Goal: Information Seeking & Learning: Learn about a topic

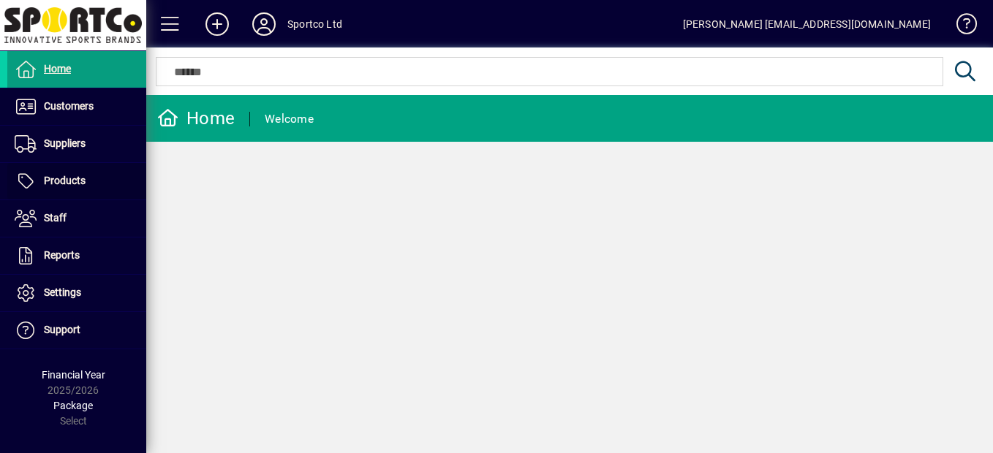
drag, startPoint x: 50, startPoint y: 182, endPoint x: 219, endPoint y: 187, distance: 169.0
click at [52, 182] on span "Products" at bounding box center [65, 181] width 42 height 12
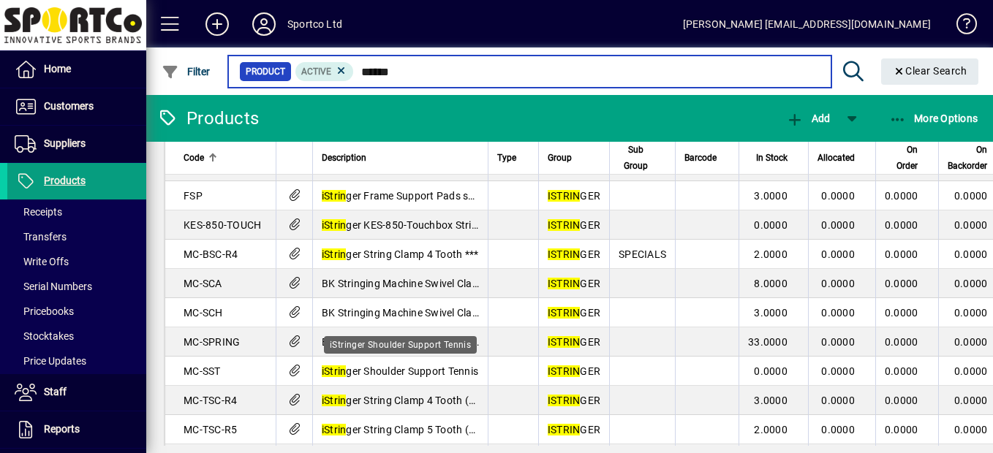
scroll to position [162, 0]
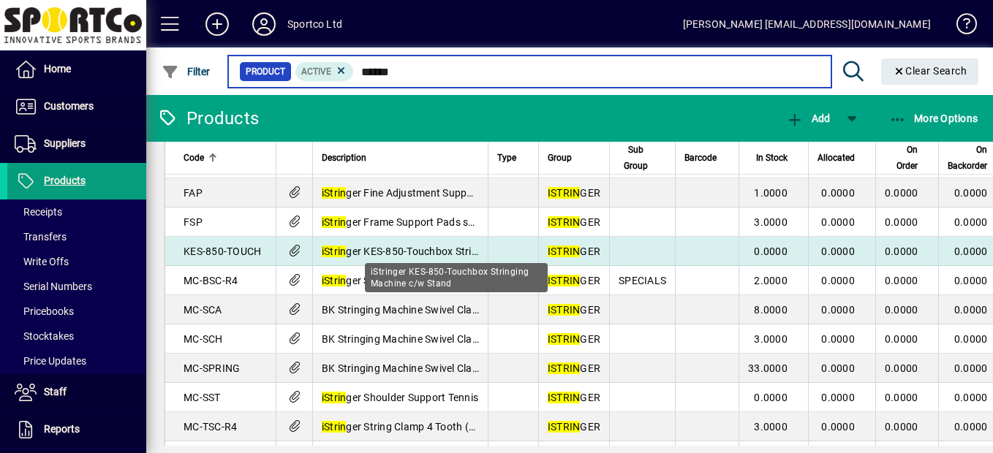
type input "******"
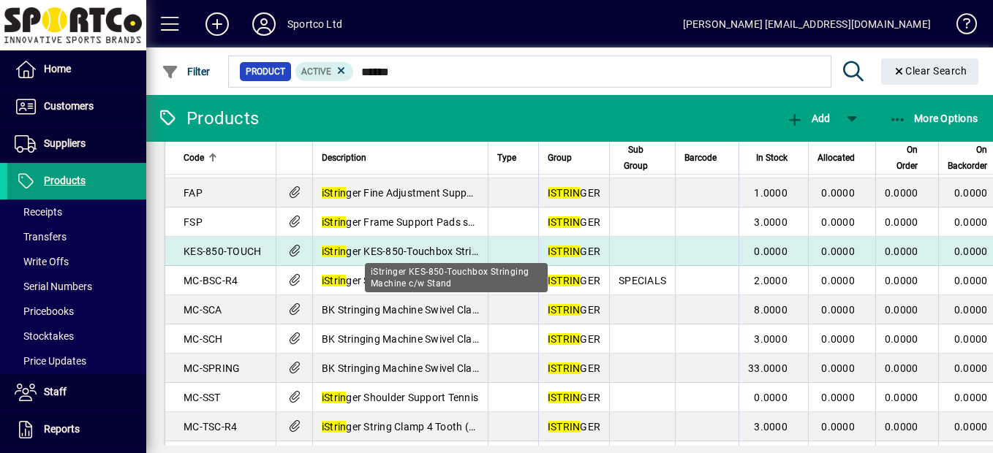
click at [345, 255] on em "iStrin" at bounding box center [334, 252] width 25 height 12
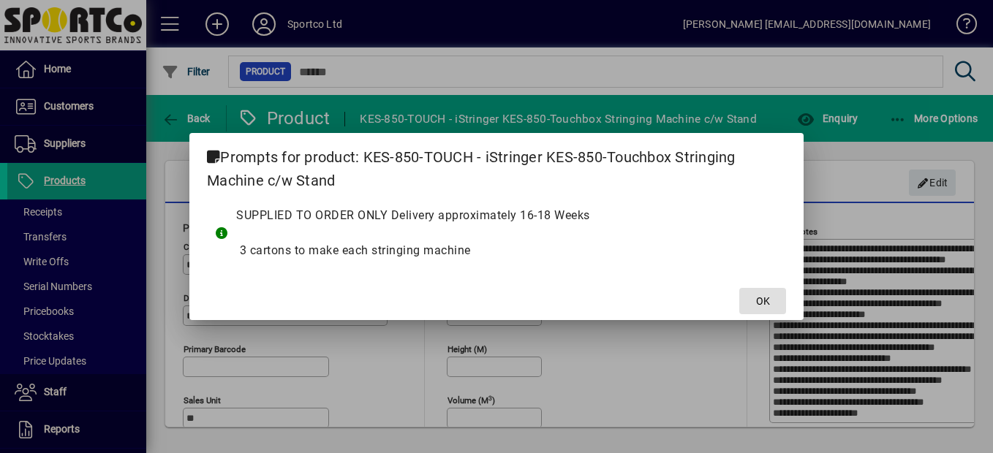
click at [759, 295] on span "OK" at bounding box center [763, 301] width 14 height 15
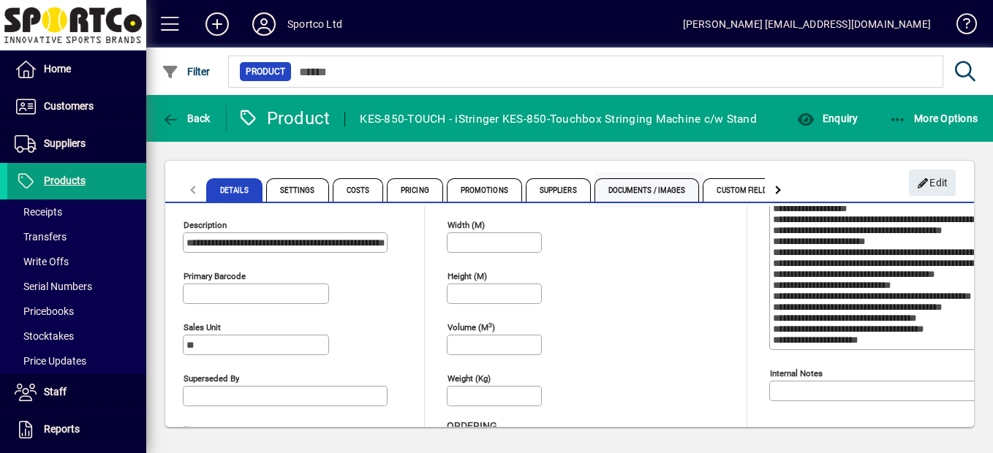
click at [629, 186] on span "Documents / Images" at bounding box center [646, 189] width 105 height 23
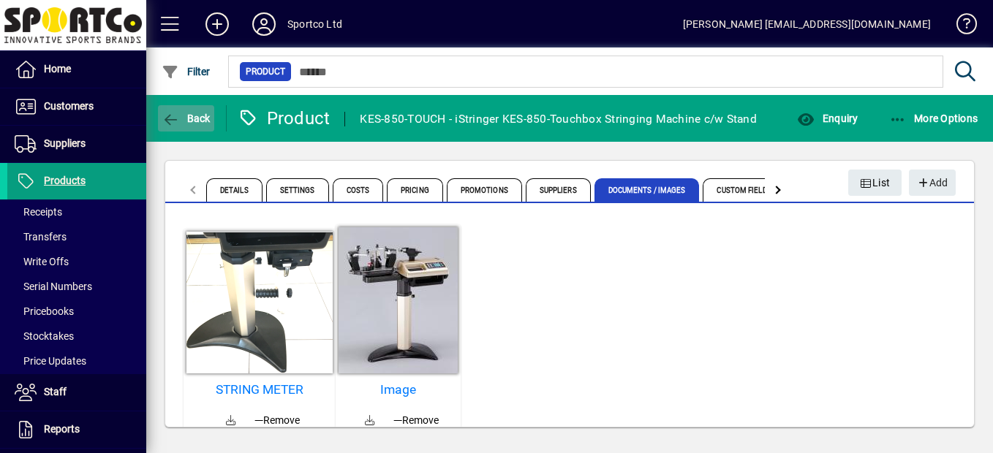
click at [170, 117] on icon "button" at bounding box center [171, 120] width 18 height 15
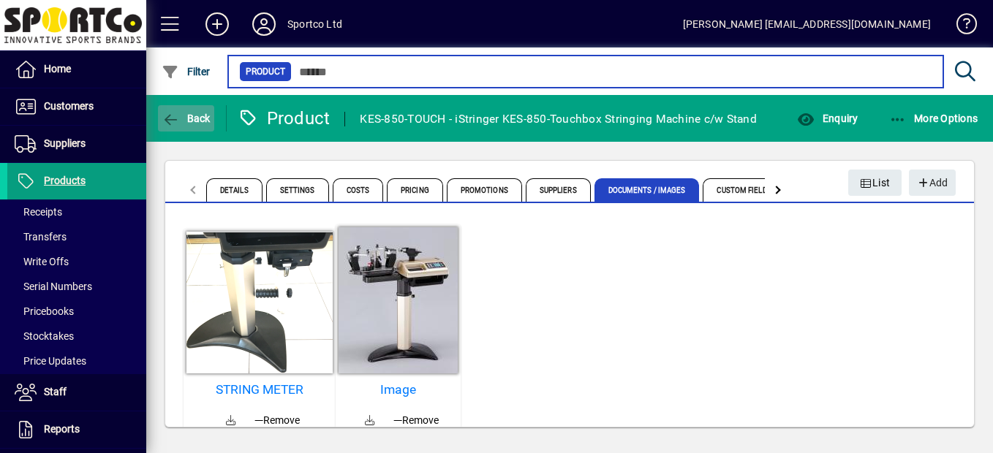
type input "******"
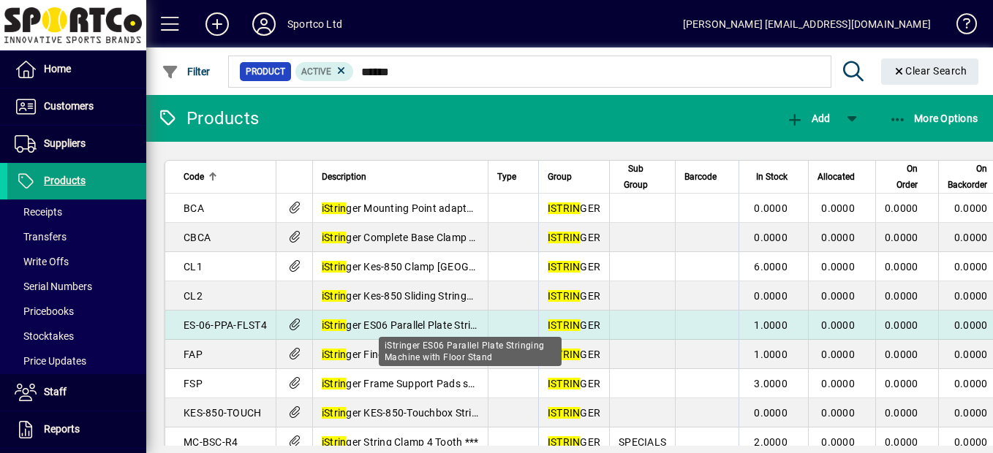
click at [386, 323] on span "iStrin ger ES06 Parallel Plate Stringing Machine with Floor Stand" at bounding box center [471, 325] width 298 height 12
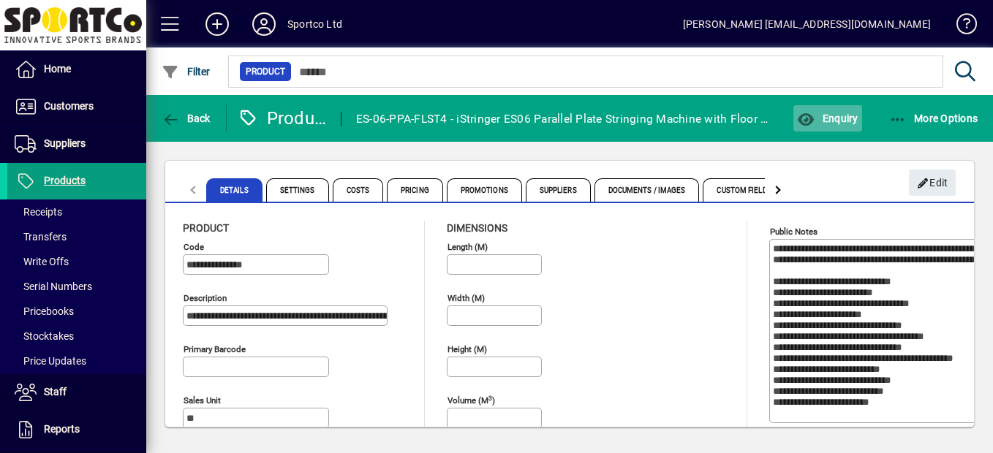
click at [818, 121] on span "Enquiry" at bounding box center [827, 119] width 61 height 12
